Goal: Contribute content

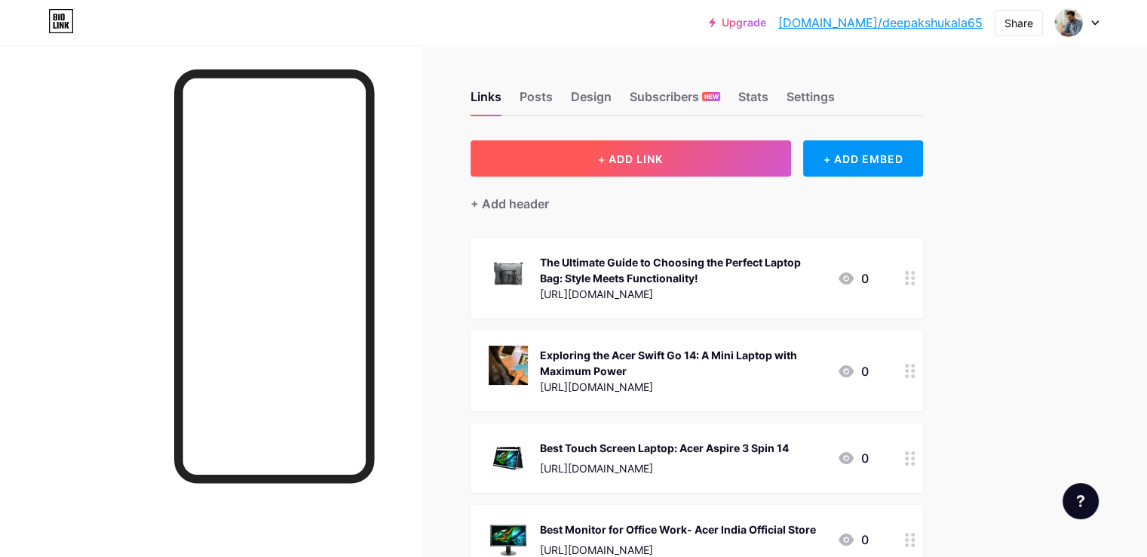
click at [663, 161] on span "+ ADD LINK" at bounding box center [630, 158] width 65 height 13
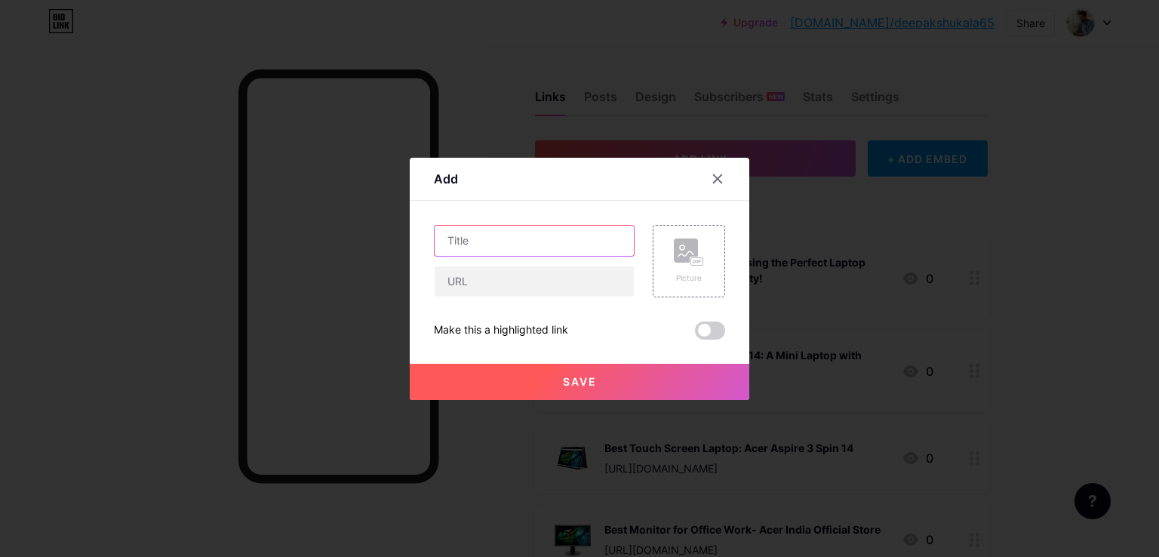
click at [461, 241] on input "text" at bounding box center [533, 241] width 199 height 30
click at [457, 278] on input "text" at bounding box center [533, 281] width 199 height 30
paste input "[URL][DOMAIN_NAME]"
type input "[URL][DOMAIN_NAME]"
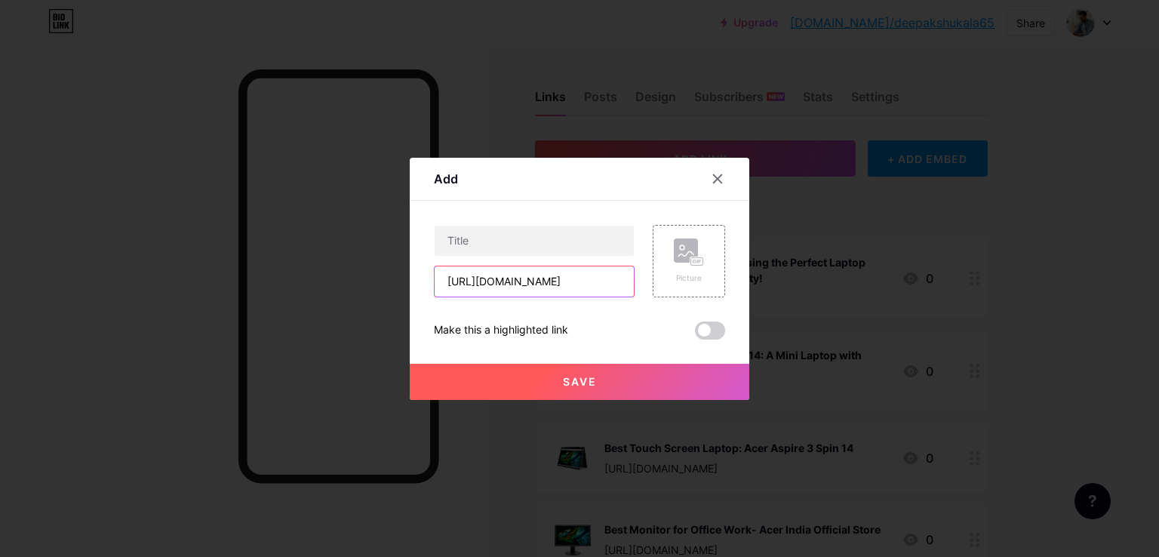
scroll to position [0, 0]
click at [462, 232] on input "text" at bounding box center [533, 241] width 199 height 30
paste input "Smart Student Tech: Laptops That Balance Price, Portability & Performance"
type input "Smart Student Tech: Laptops That Balance Price, Portability & Performance"
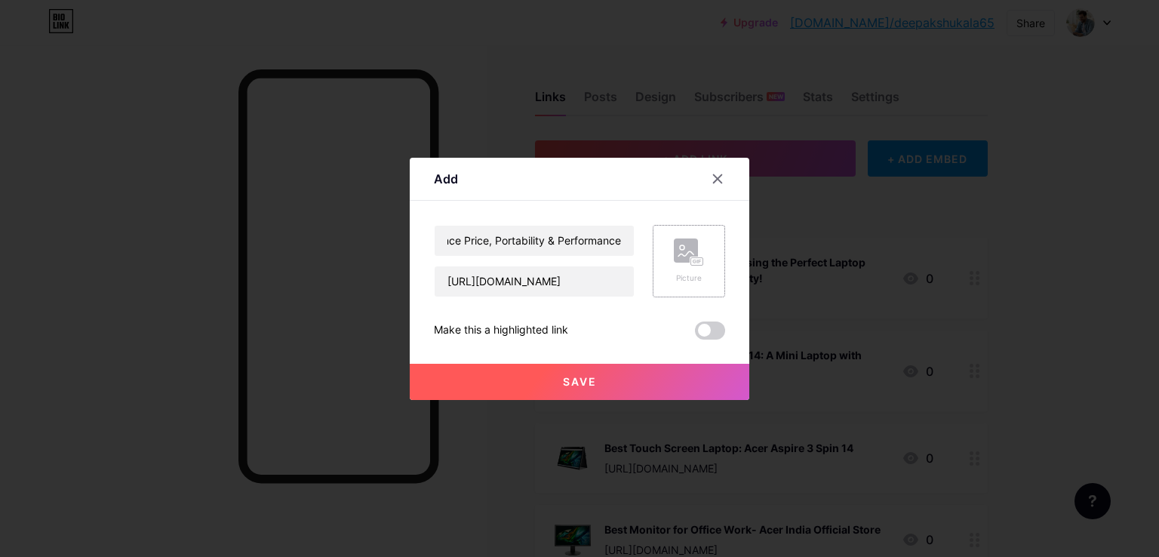
click at [677, 264] on icon at bounding box center [689, 252] width 30 height 28
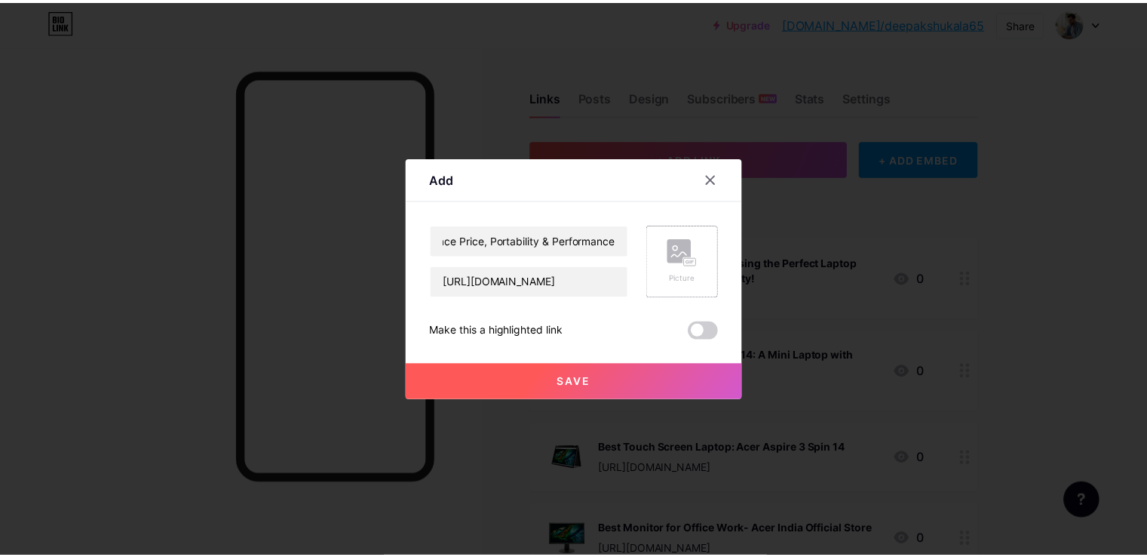
scroll to position [0, 0]
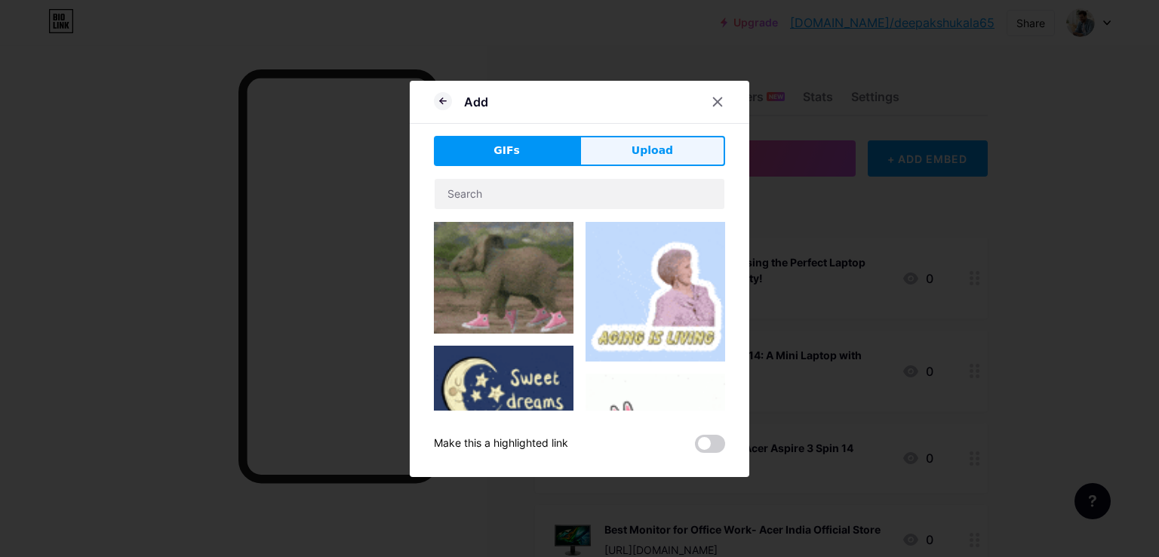
click at [640, 161] on button "Upload" at bounding box center [652, 151] width 146 height 30
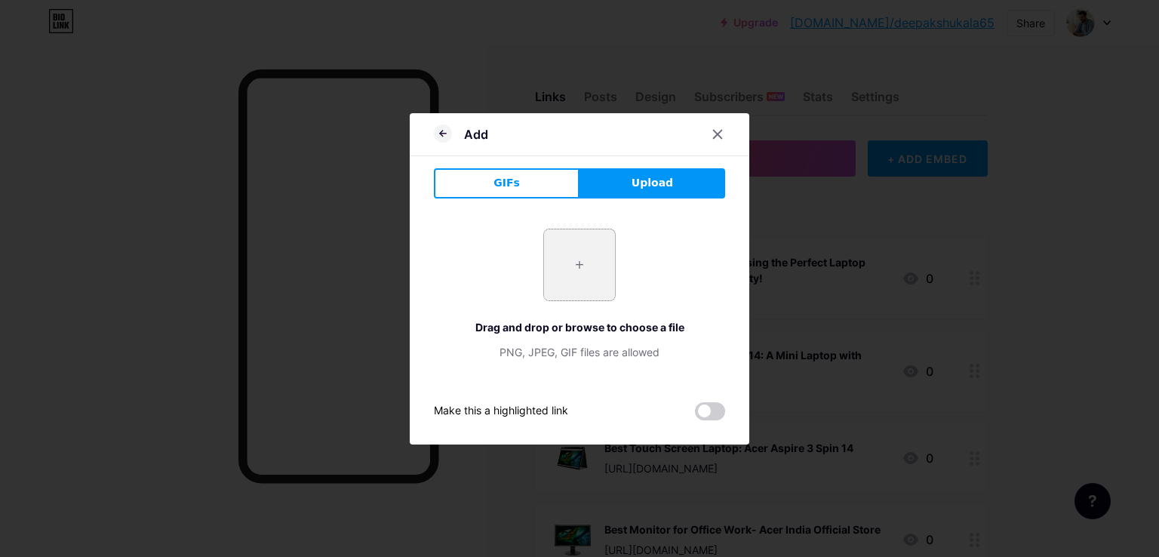
click at [573, 278] on input "file" at bounding box center [579, 264] width 71 height 71
type input "C:\fakepath\15871.jpg"
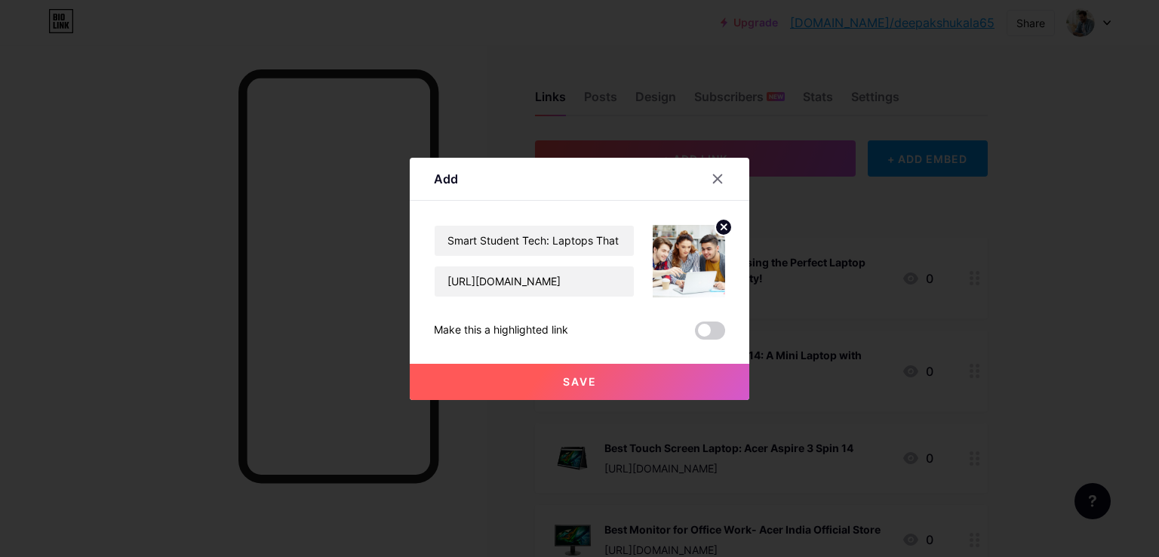
click at [563, 383] on span "Save" at bounding box center [580, 381] width 34 height 13
